Goal: Task Accomplishment & Management: Manage account settings

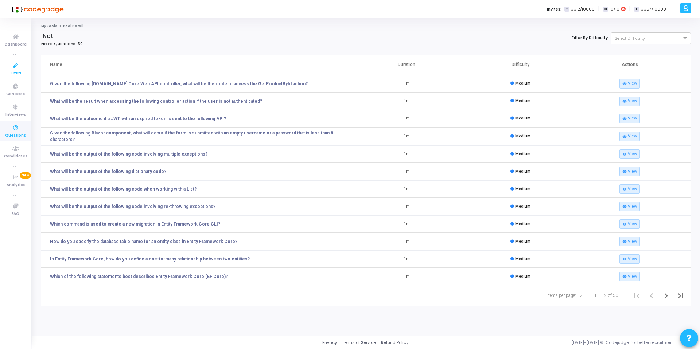
click at [20, 70] on span "Tests" at bounding box center [15, 73] width 11 height 6
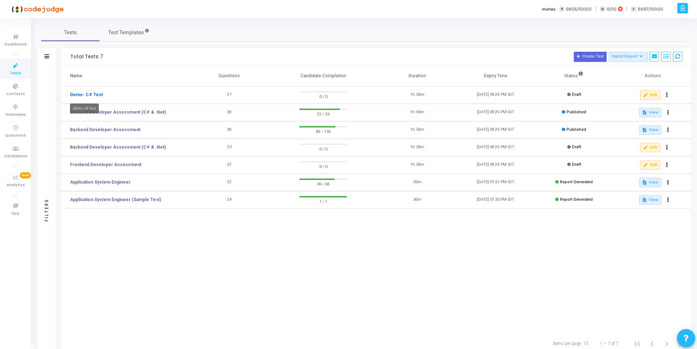
click at [89, 94] on link "Demo- C# Test" at bounding box center [86, 94] width 33 height 7
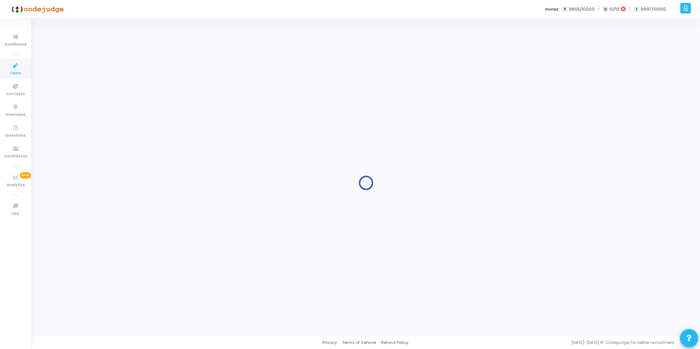
type input "Demo- C# Test"
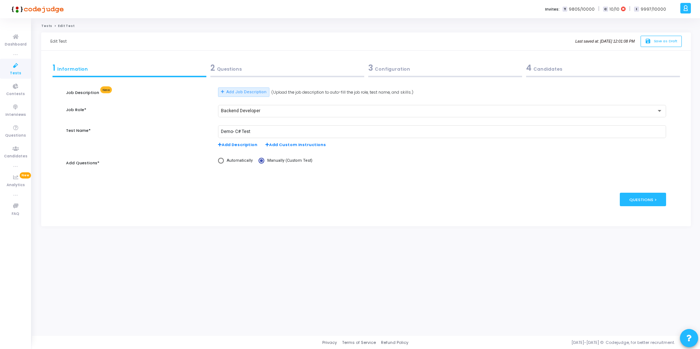
click at [227, 70] on div "2 Questions" at bounding box center [287, 68] width 154 height 12
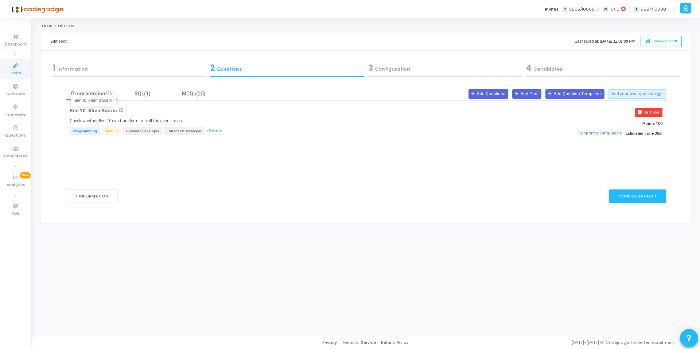
click at [90, 112] on p "Ben 10: Alien Swarm" at bounding box center [93, 111] width 47 height 6
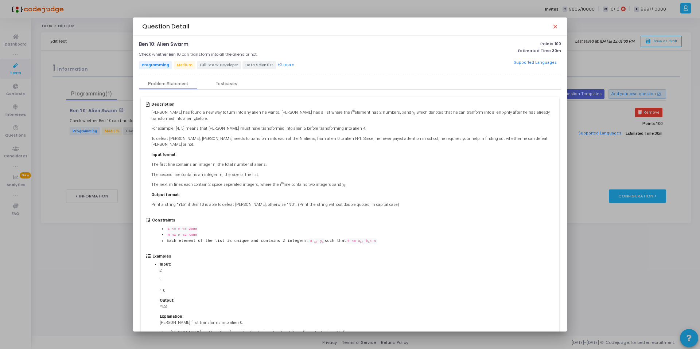
click at [260, 192] on p "Output format:" at bounding box center [352, 195] width 403 height 6
drag, startPoint x: 159, startPoint y: 114, endPoint x: 187, endPoint y: 129, distance: 31.5
click at [204, 152] on div "[PERSON_NAME] has found a new way to turn into any alien he wants. [PERSON_NAME…" at bounding box center [352, 159] width 403 height 98
click at [177, 120] on p "[PERSON_NAME] has found a new way to turn into any alien he wants. [PERSON_NAME…" at bounding box center [352, 116] width 403 height 12
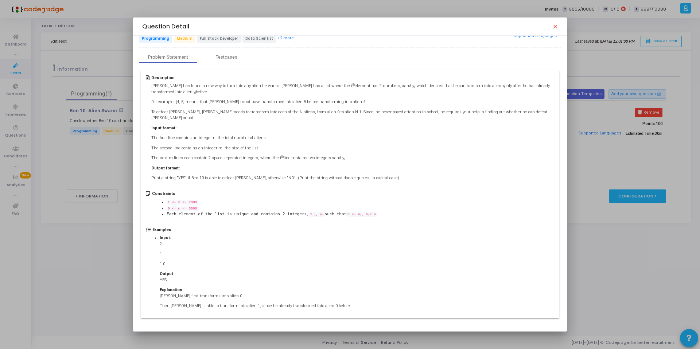
drag, startPoint x: 152, startPoint y: 110, endPoint x: 331, endPoint y: 299, distance: 260.6
click at [331, 299] on div "Description [PERSON_NAME] has found a new way to turn into any alien he wants. …" at bounding box center [350, 194] width 418 height 248
copy div "Lor Ipsumdol sit ametc a eli sed do eius temp inc utlab et dolor. Mag ali e adm…"
click at [556, 26] on mat-icon "close" at bounding box center [555, 26] width 6 height 6
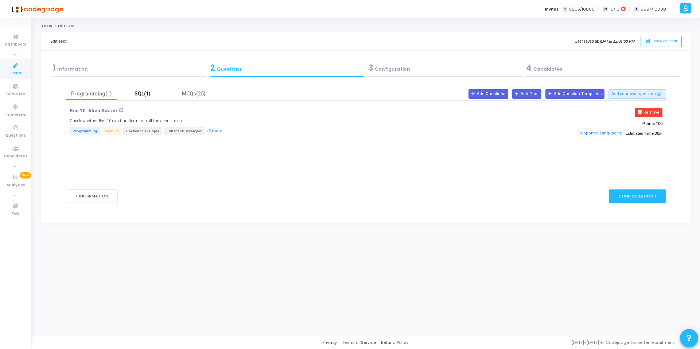
click at [136, 94] on div "SQL(1)" at bounding box center [142, 94] width 42 height 8
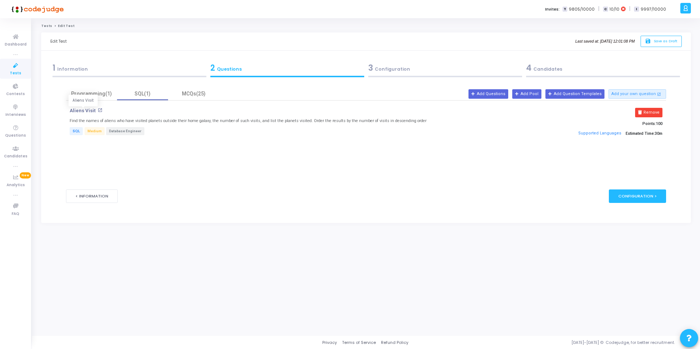
click at [87, 109] on p "Aliens Visit" at bounding box center [83, 111] width 26 height 6
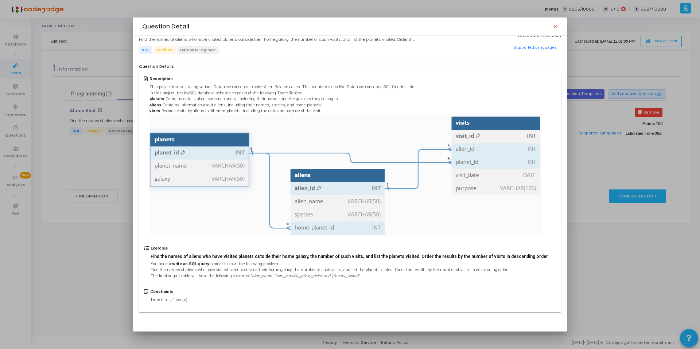
scroll to position [0, 0]
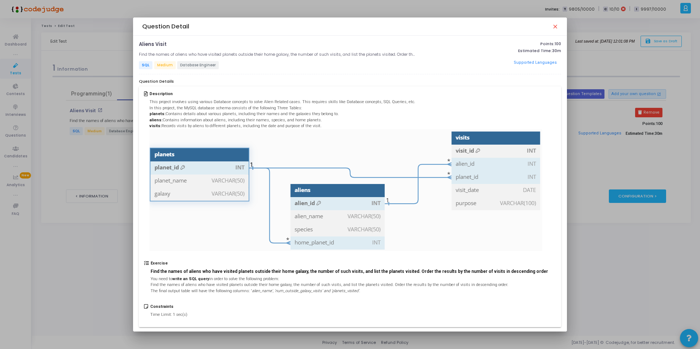
click at [98, 148] on div at bounding box center [350, 174] width 700 height 349
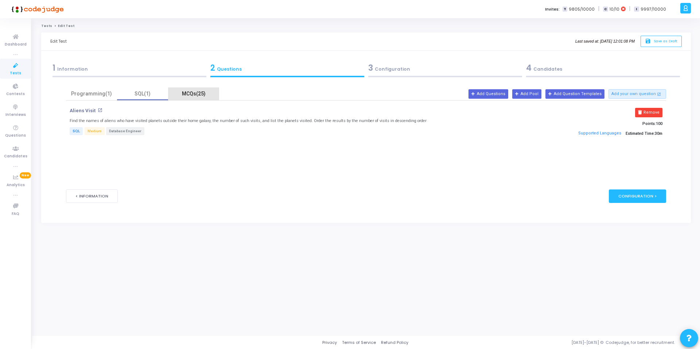
click at [193, 92] on div "MCQs(25)" at bounding box center [193, 94] width 42 height 8
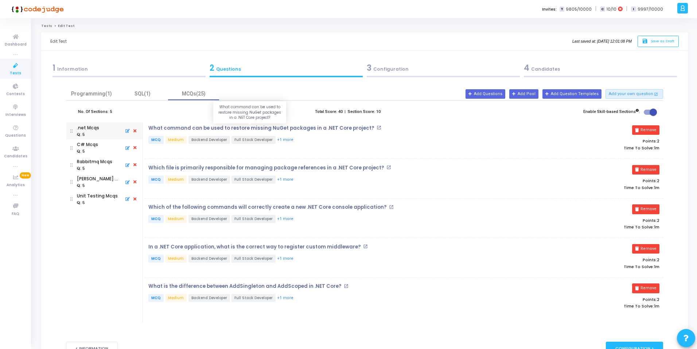
click at [307, 129] on p "What command can be used to restore missing NuGet packages in a .NET Core proje…" at bounding box center [261, 128] width 226 height 6
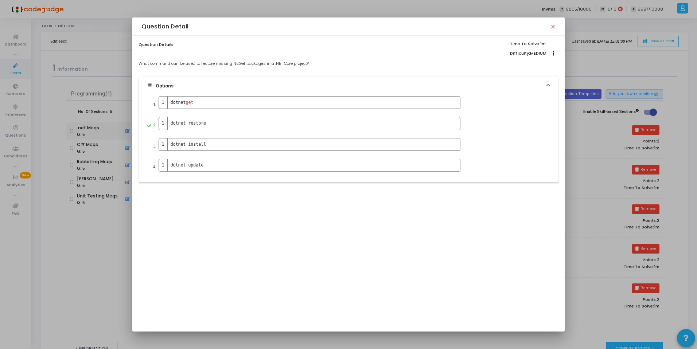
click at [555, 26] on mat-icon "close" at bounding box center [553, 26] width 6 height 6
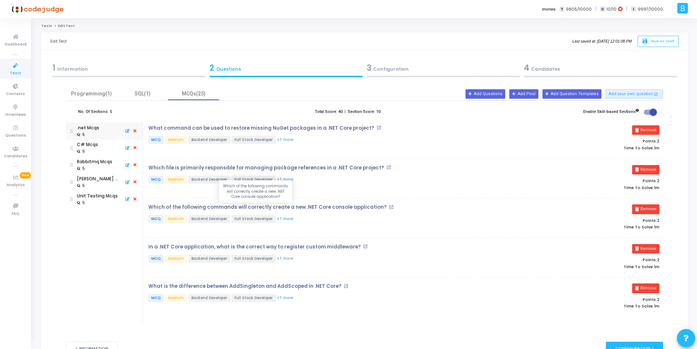
click at [224, 205] on p "Which of the following commands will correctly create a new .NET Core console a…" at bounding box center [267, 207] width 238 height 6
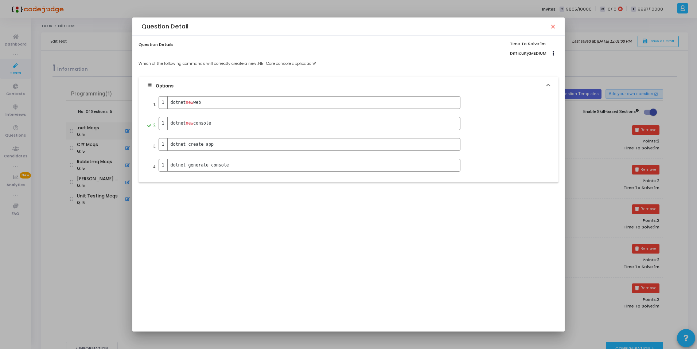
drag, startPoint x: 274, startPoint y: 65, endPoint x: 319, endPoint y: 66, distance: 45.2
click at [319, 66] on p "Which of the following commands will correctly create a new .NET Core console a…" at bounding box center [348, 63] width 420 height 6
click at [556, 26] on div "Question Detail close" at bounding box center [348, 26] width 432 height 18
click at [555, 26] on mat-icon "close" at bounding box center [553, 26] width 6 height 6
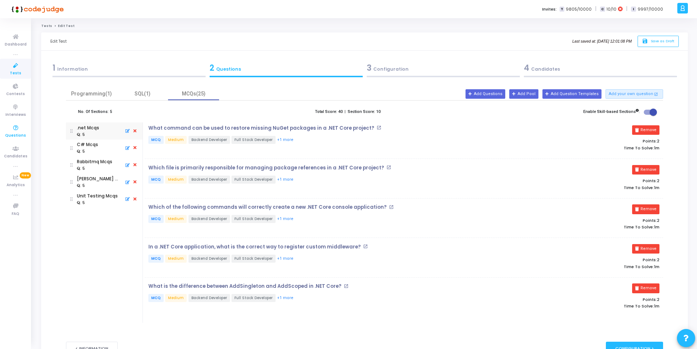
click at [20, 130] on icon at bounding box center [15, 128] width 15 height 9
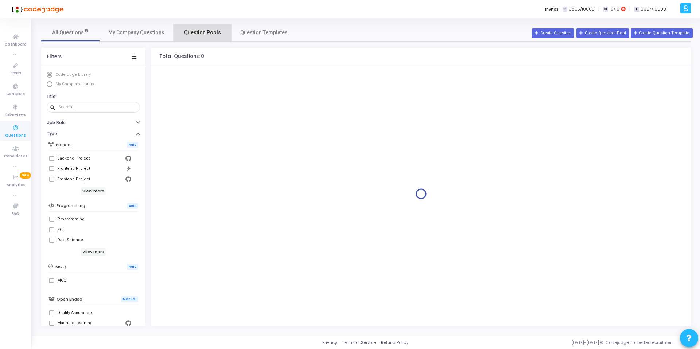
click at [204, 32] on span "Question Pools" at bounding box center [202, 33] width 37 height 8
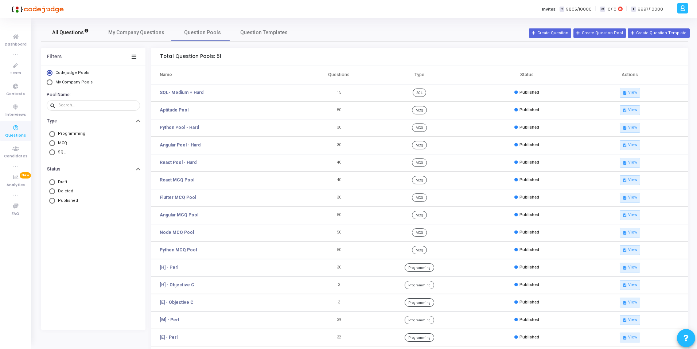
click at [78, 33] on span "All Questions" at bounding box center [70, 33] width 37 height 8
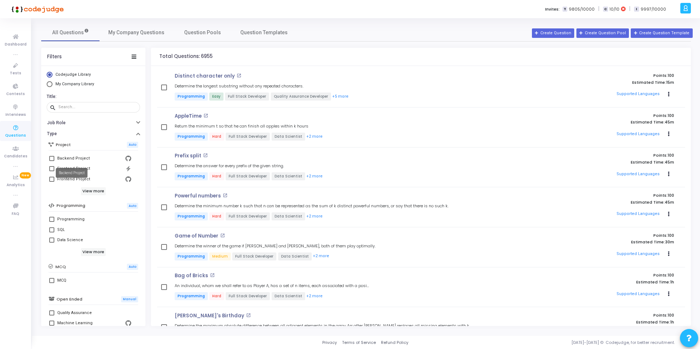
click at [62, 159] on div "Backend Project" at bounding box center [73, 158] width 32 height 9
click at [52, 161] on input "Backend Project" at bounding box center [51, 161] width 0 height 0
checkbox input "true"
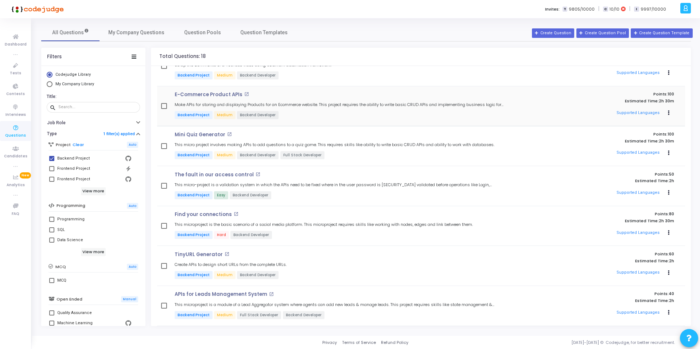
scroll to position [62, 0]
click at [189, 255] on p "TinyURL Generator" at bounding box center [199, 254] width 48 height 6
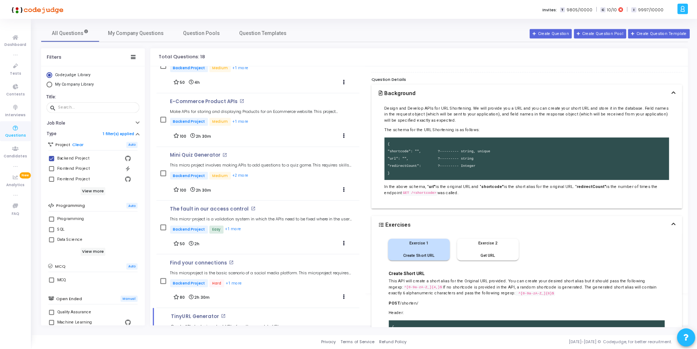
scroll to position [43, 0]
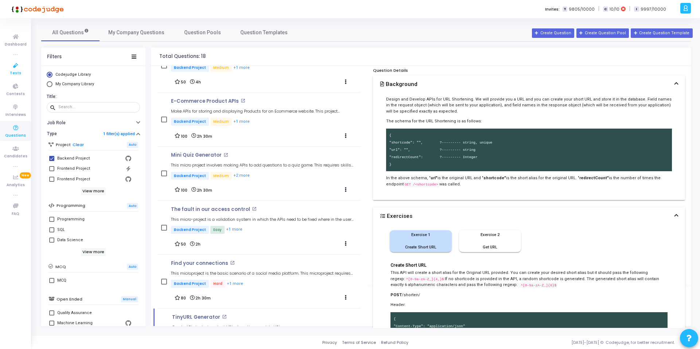
click at [17, 69] on icon at bounding box center [15, 65] width 15 height 9
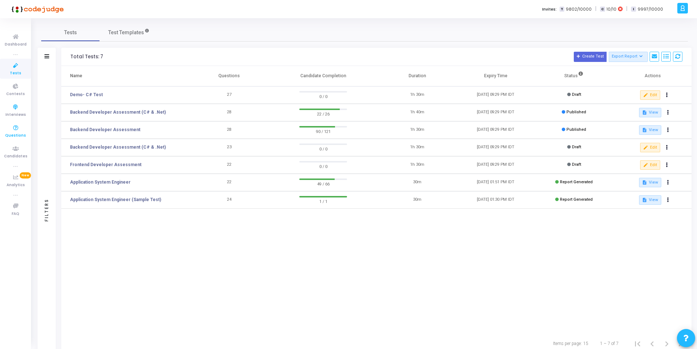
click at [15, 129] on icon at bounding box center [15, 128] width 15 height 9
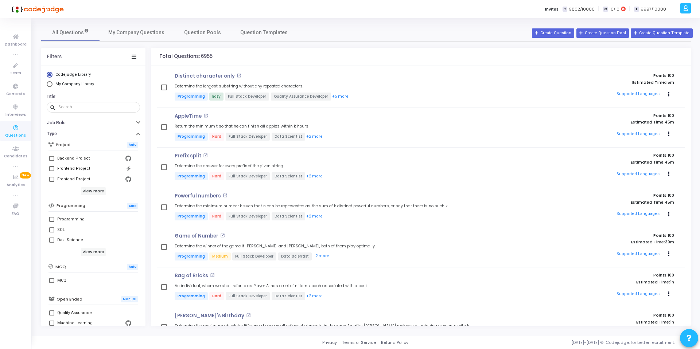
click at [81, 85] on span "My Company Library" at bounding box center [74, 84] width 39 height 5
click at [52, 85] on input "My Company Library" at bounding box center [50, 84] width 6 height 6
radio input "true"
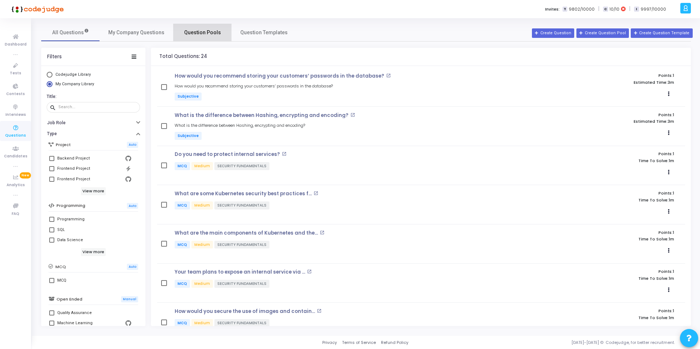
click at [203, 30] on span "Question Pools" at bounding box center [202, 33] width 37 height 8
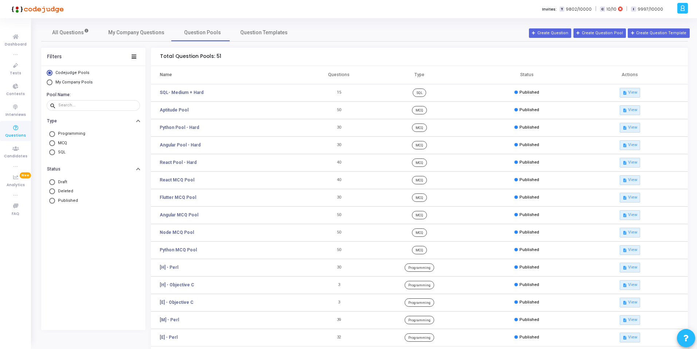
click at [74, 85] on mat-radio-button "My Company Pools" at bounding box center [93, 83] width 93 height 8
click at [75, 83] on span "My Company Pools" at bounding box center [73, 82] width 37 height 5
click at [52, 83] on input "My Company Pools" at bounding box center [50, 82] width 6 height 6
radio input "true"
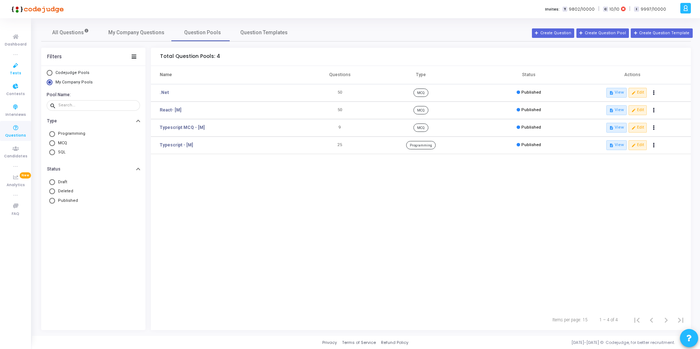
click at [19, 69] on icon at bounding box center [15, 65] width 15 height 9
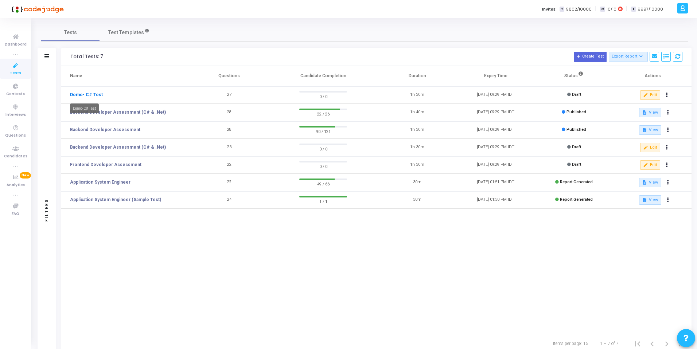
click at [93, 95] on link "Demo- C# Test" at bounding box center [86, 94] width 33 height 7
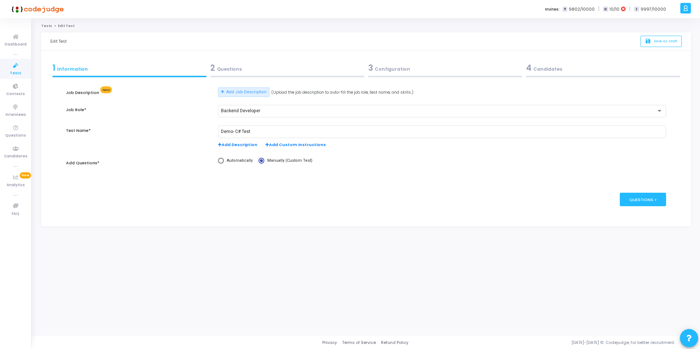
click at [243, 73] on div "2 Questions" at bounding box center [287, 68] width 154 height 12
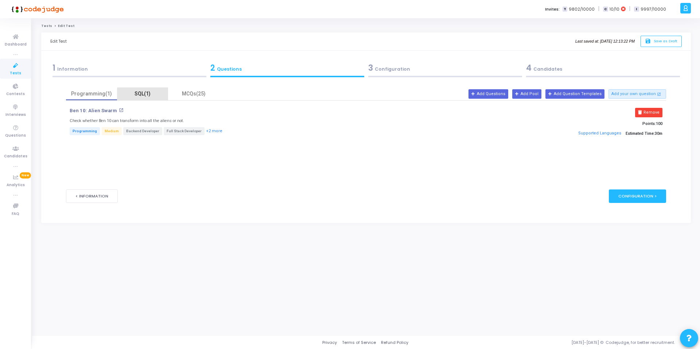
click at [144, 95] on div "SQL(1)" at bounding box center [142, 94] width 42 height 8
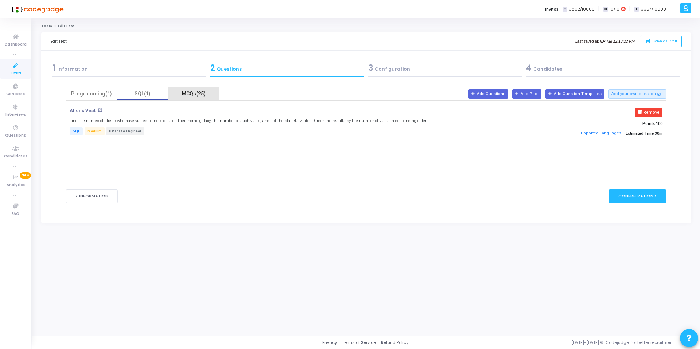
click at [197, 93] on div "MCQs(25)" at bounding box center [193, 94] width 42 height 8
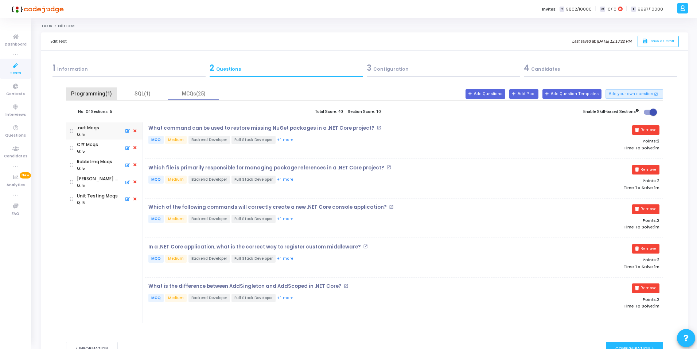
click at [90, 94] on div "Programming(1)" at bounding box center [91, 94] width 42 height 8
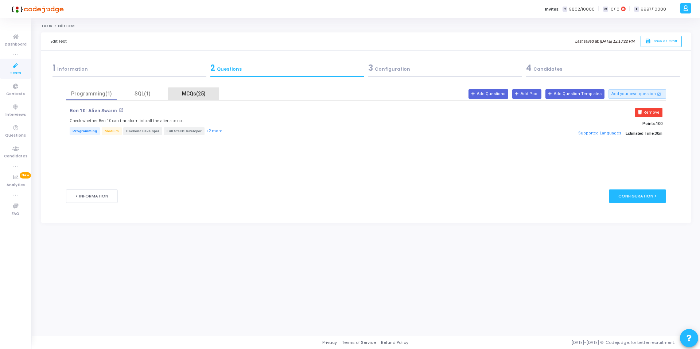
click at [206, 96] on div "MCQs(25)" at bounding box center [193, 94] width 42 height 8
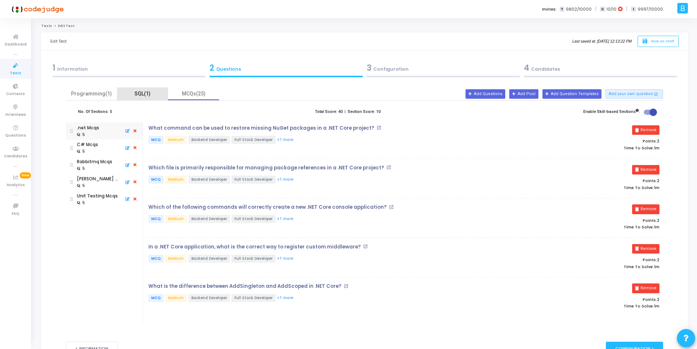
click at [150, 97] on div "SQL(1)" at bounding box center [142, 94] width 42 height 8
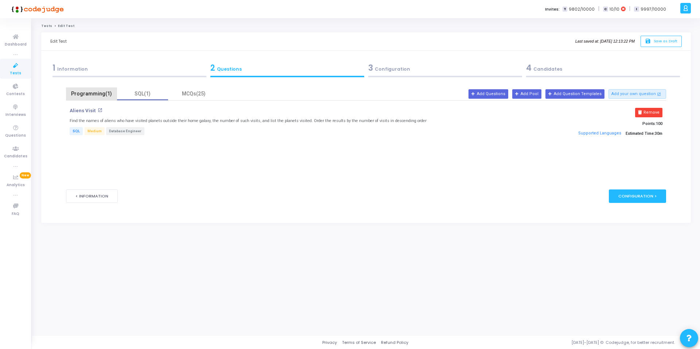
click at [102, 95] on div "Programming(1)" at bounding box center [91, 94] width 42 height 8
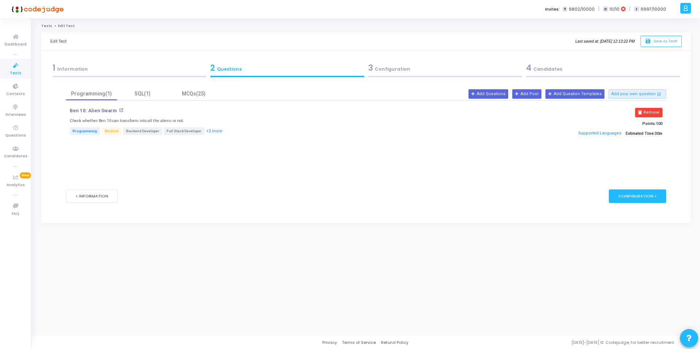
drag, startPoint x: 643, startPoint y: 124, endPoint x: 665, endPoint y: 125, distance: 21.9
click at [665, 125] on div "Remove Points: 100 Supported Languages Estimated Time: 30m" at bounding box center [566, 124] width 200 height 33
click at [138, 95] on div "SQL(1)" at bounding box center [142, 94] width 42 height 8
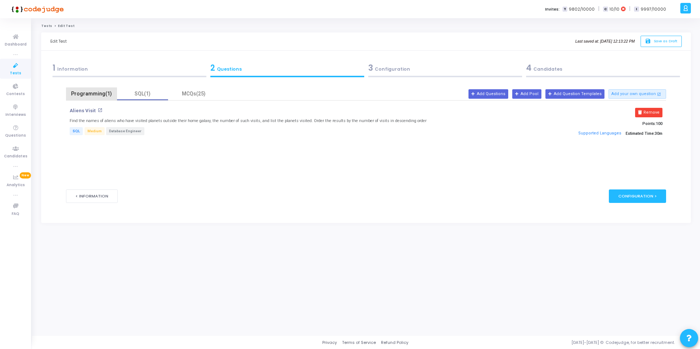
click at [101, 95] on div "Programming(1)" at bounding box center [91, 94] width 42 height 8
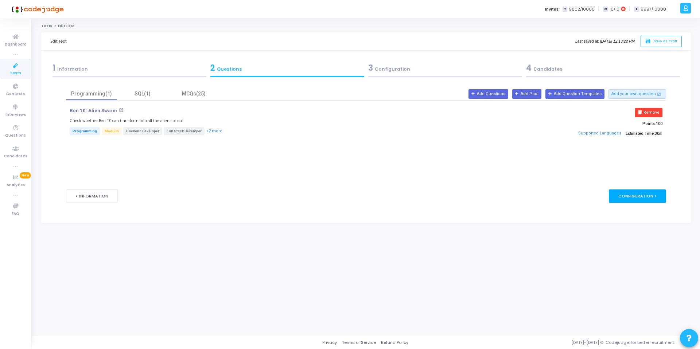
click at [640, 198] on div "Configuration >" at bounding box center [637, 195] width 57 height 13
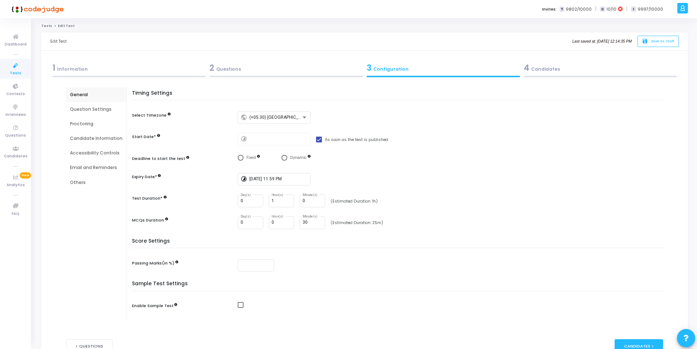
click at [98, 112] on div "Question Settings" at bounding box center [96, 109] width 52 height 7
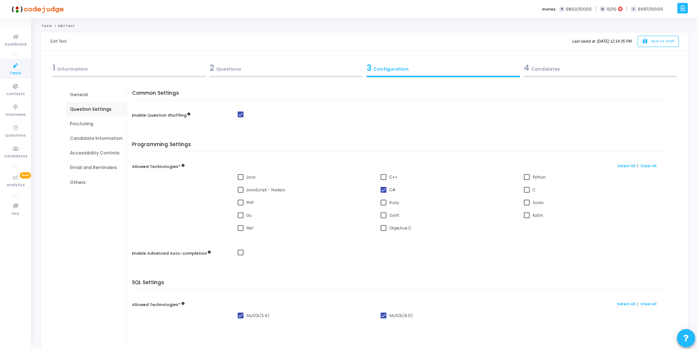
click at [223, 67] on div "2 Questions" at bounding box center [286, 68] width 153 height 12
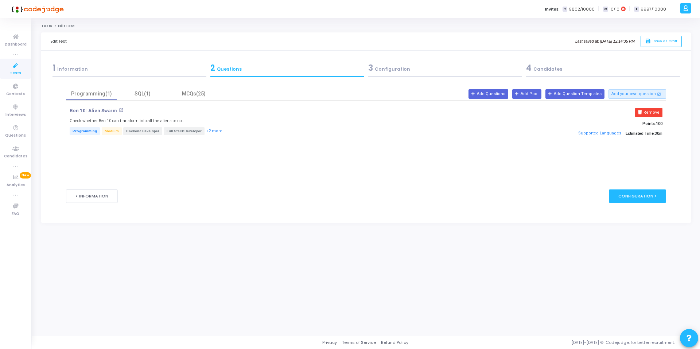
click at [19, 68] on icon at bounding box center [15, 65] width 15 height 9
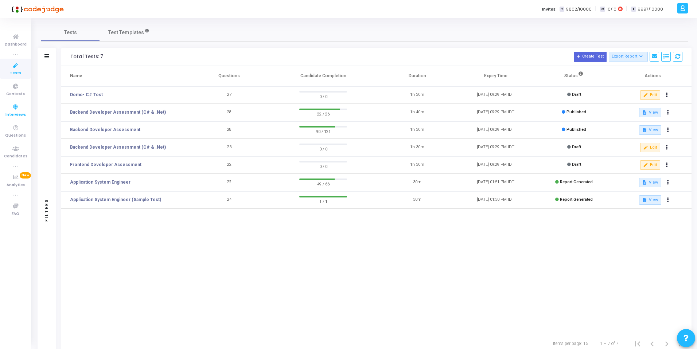
click at [12, 112] on span "Interviews" at bounding box center [15, 115] width 20 height 6
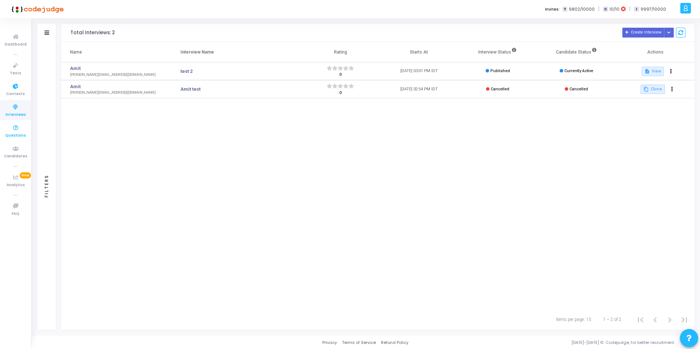
click at [13, 128] on icon at bounding box center [15, 128] width 15 height 9
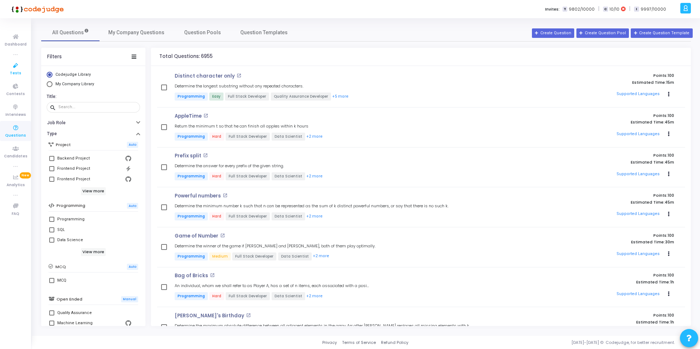
click at [19, 68] on icon at bounding box center [15, 65] width 15 height 9
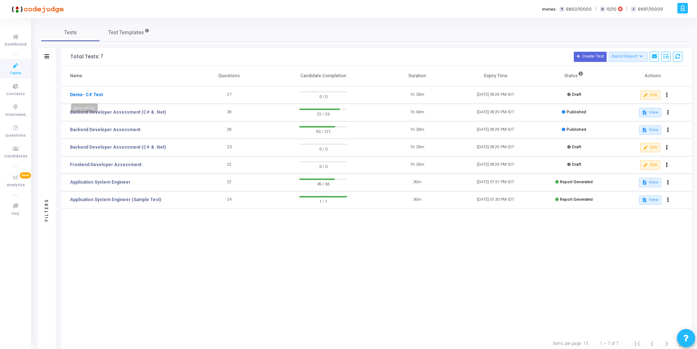
click at [89, 98] on mat-tooltip-component "Demo- C# Test" at bounding box center [84, 108] width 39 height 20
click at [89, 97] on link "Demo- C# Test" at bounding box center [86, 94] width 33 height 7
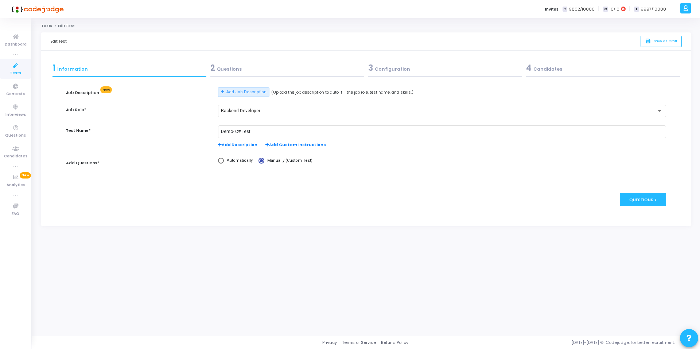
click at [231, 71] on div "2 Questions" at bounding box center [287, 68] width 154 height 12
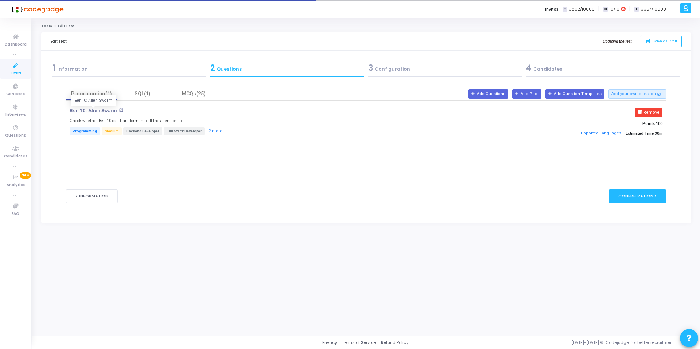
click at [96, 112] on p "Ben 10: Alien Swarm" at bounding box center [93, 111] width 47 height 6
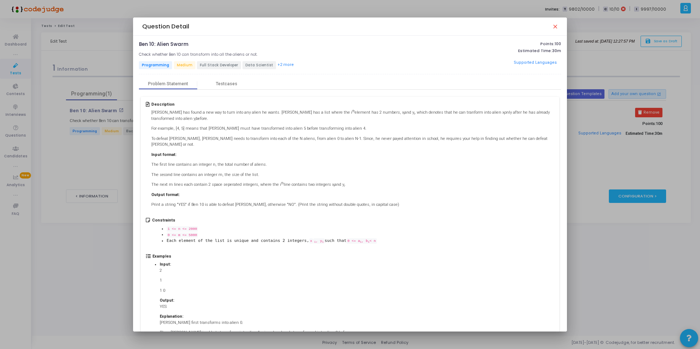
click at [92, 78] on div at bounding box center [350, 174] width 700 height 349
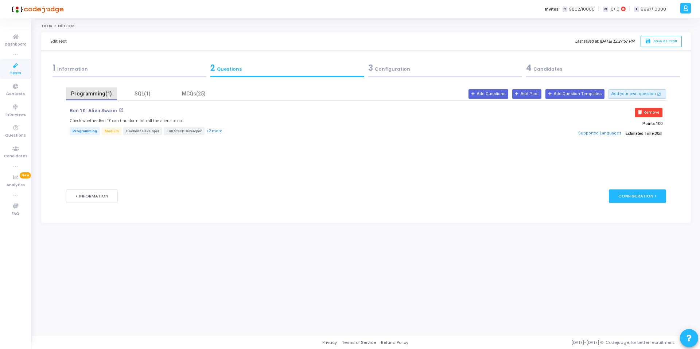
click at [90, 94] on div "Programming(1)" at bounding box center [91, 94] width 42 height 8
click at [191, 95] on div "MCQs(25)" at bounding box center [193, 94] width 42 height 8
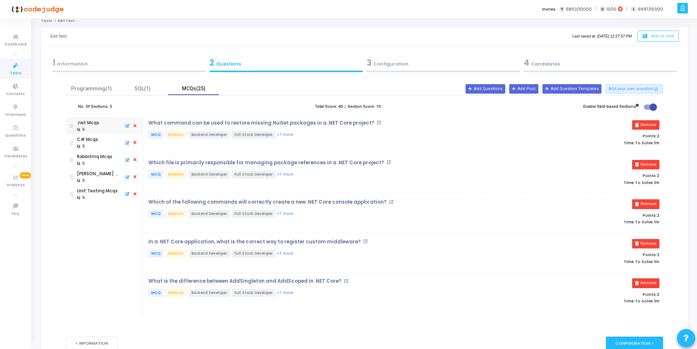
scroll to position [6, 0]
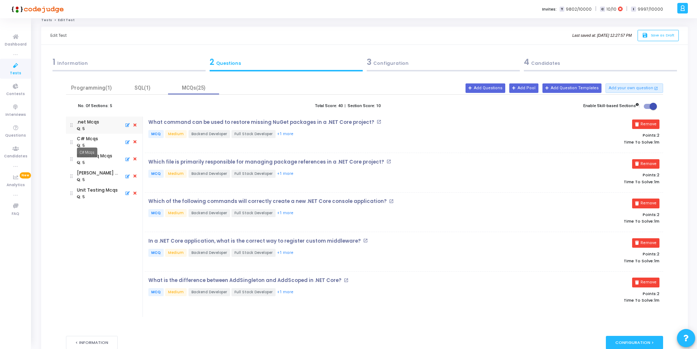
click at [96, 139] on div "C# Mcqs" at bounding box center [87, 139] width 21 height 7
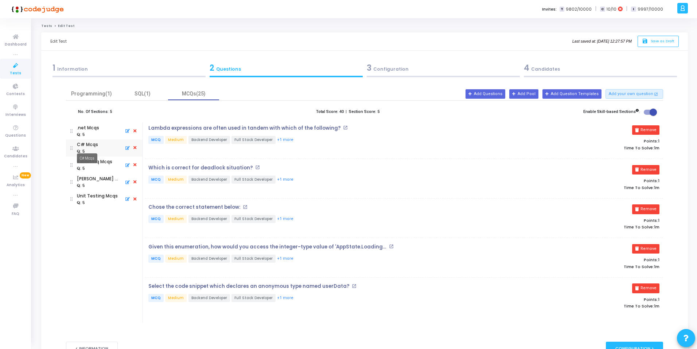
click at [91, 164] on mat-tooltip-component "C# Mcqs" at bounding box center [87, 158] width 31 height 20
click at [106, 161] on div "Rabbitmq Mcqs" at bounding box center [94, 162] width 35 height 7
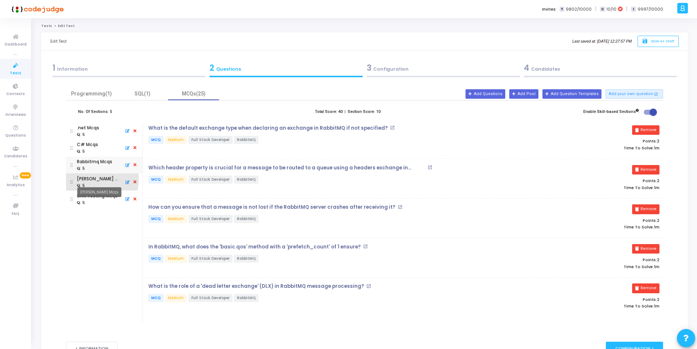
click at [95, 179] on div "[PERSON_NAME] Mcqs" at bounding box center [99, 179] width 44 height 7
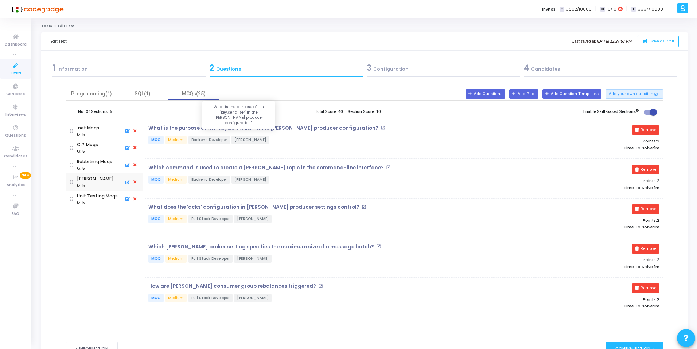
click at [205, 128] on p "What is the purpose of the "key.serializer" in the [PERSON_NAME] producer confi…" at bounding box center [263, 128] width 230 height 6
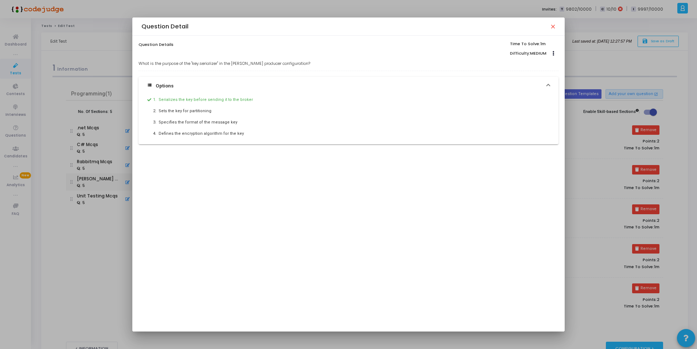
click at [552, 24] on mat-icon "close" at bounding box center [553, 26] width 6 height 6
